Goal: Check status: Check status

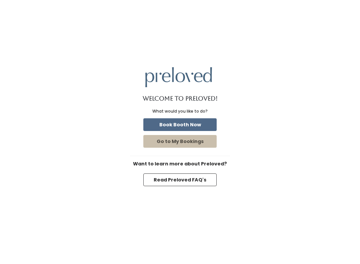
click at [189, 142] on button "Go to My Bookings" at bounding box center [179, 141] width 73 height 13
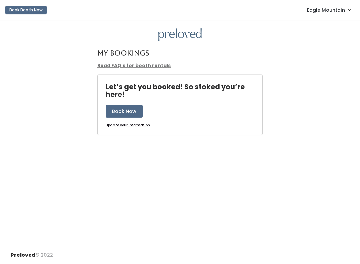
click at [340, 11] on span "Eagle Mountain" at bounding box center [326, 9] width 38 height 7
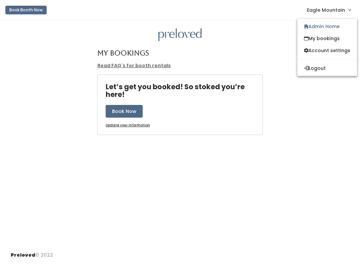
click at [328, 26] on link "Admin Home" at bounding box center [328, 26] width 60 height 12
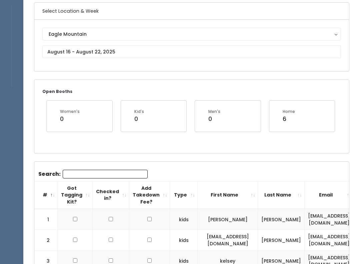
scroll to position [50, 0]
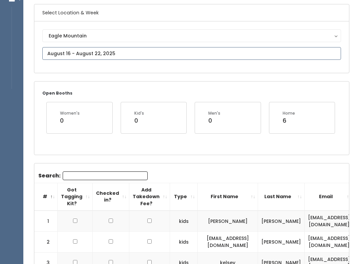
click at [261, 52] on input "text" at bounding box center [191, 53] width 299 height 13
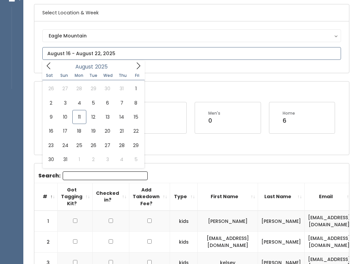
type input "August 9 to August 15"
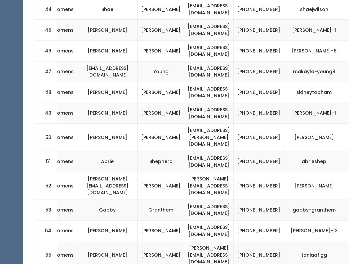
scroll to position [0, 125]
